Goal: Task Accomplishment & Management: Use online tool/utility

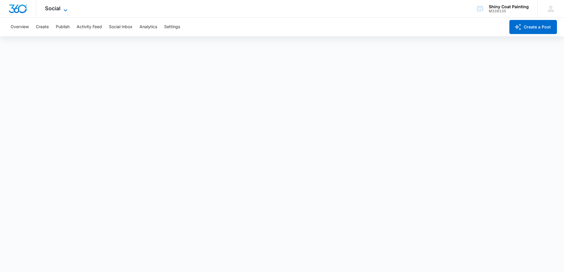
click at [65, 9] on icon at bounding box center [65, 10] width 7 height 7
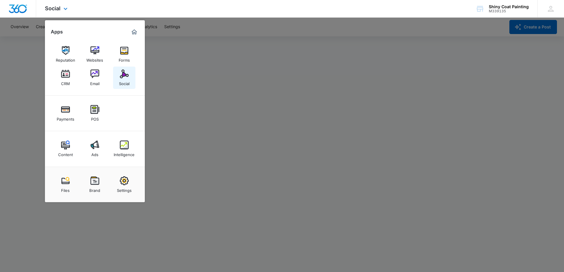
click at [125, 78] on img at bounding box center [124, 74] width 9 height 9
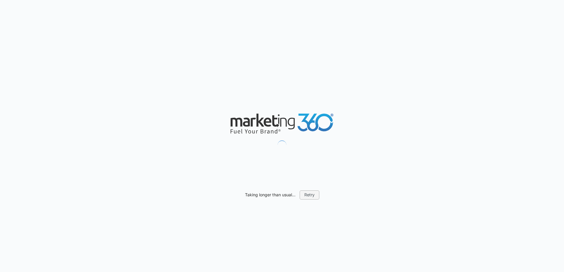
click at [308, 195] on button "Retry" at bounding box center [310, 195] width 20 height 9
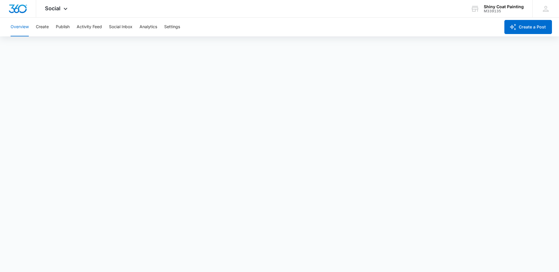
scroll to position [1, 0]
click at [63, 10] on icon at bounding box center [65, 10] width 7 height 7
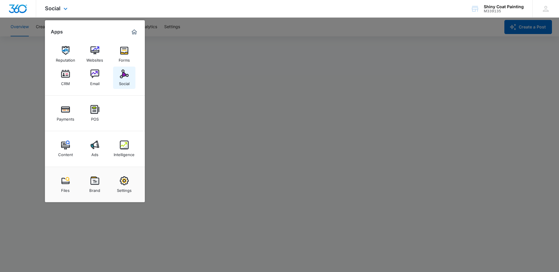
click at [126, 75] on img at bounding box center [124, 74] width 9 height 9
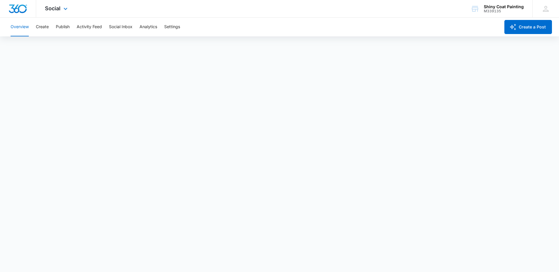
scroll to position [0, 0]
click at [66, 9] on icon at bounding box center [65, 10] width 7 height 7
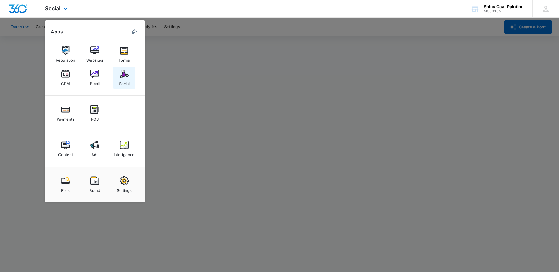
click at [128, 78] on img at bounding box center [124, 74] width 9 height 9
